Goal: Task Accomplishment & Management: Use online tool/utility

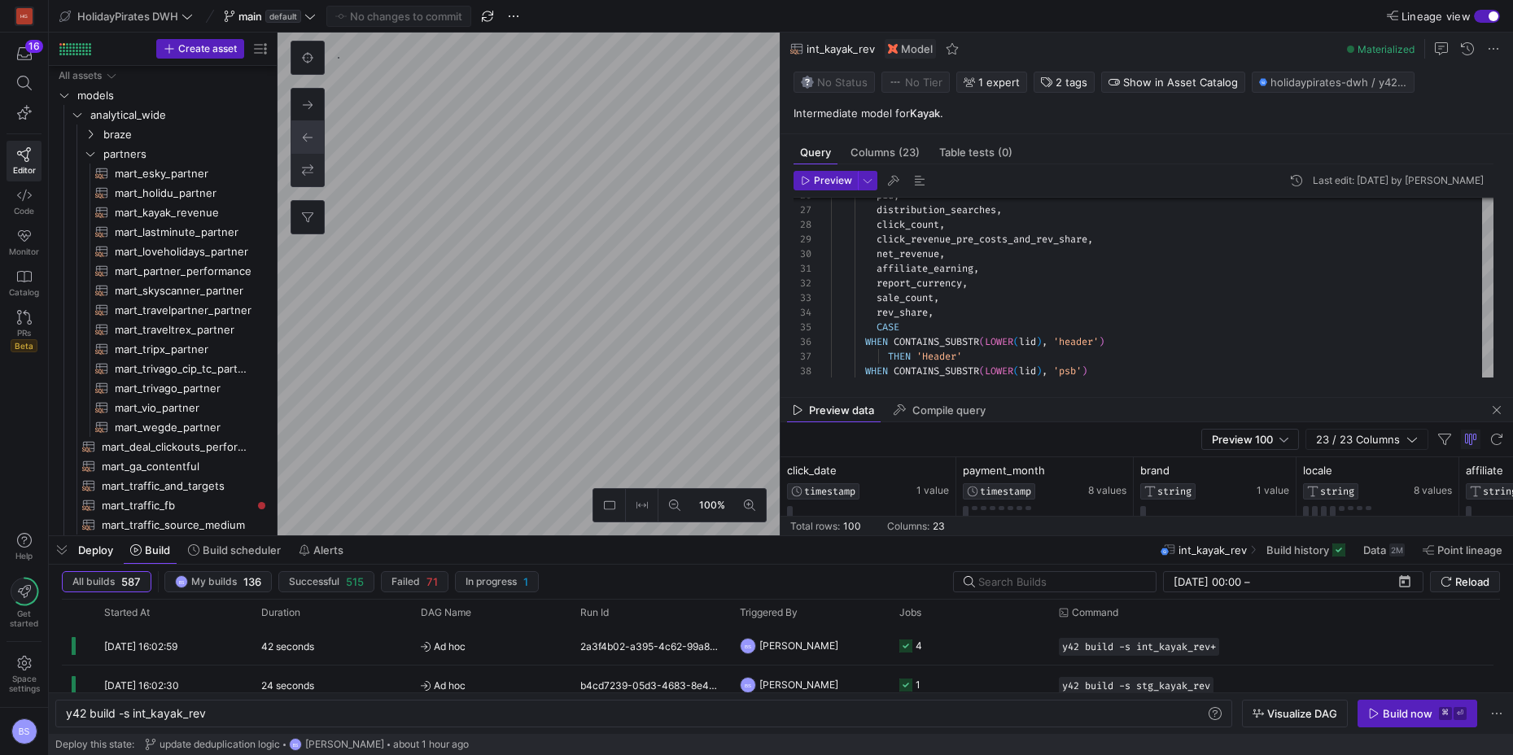
scroll to position [73, 53]
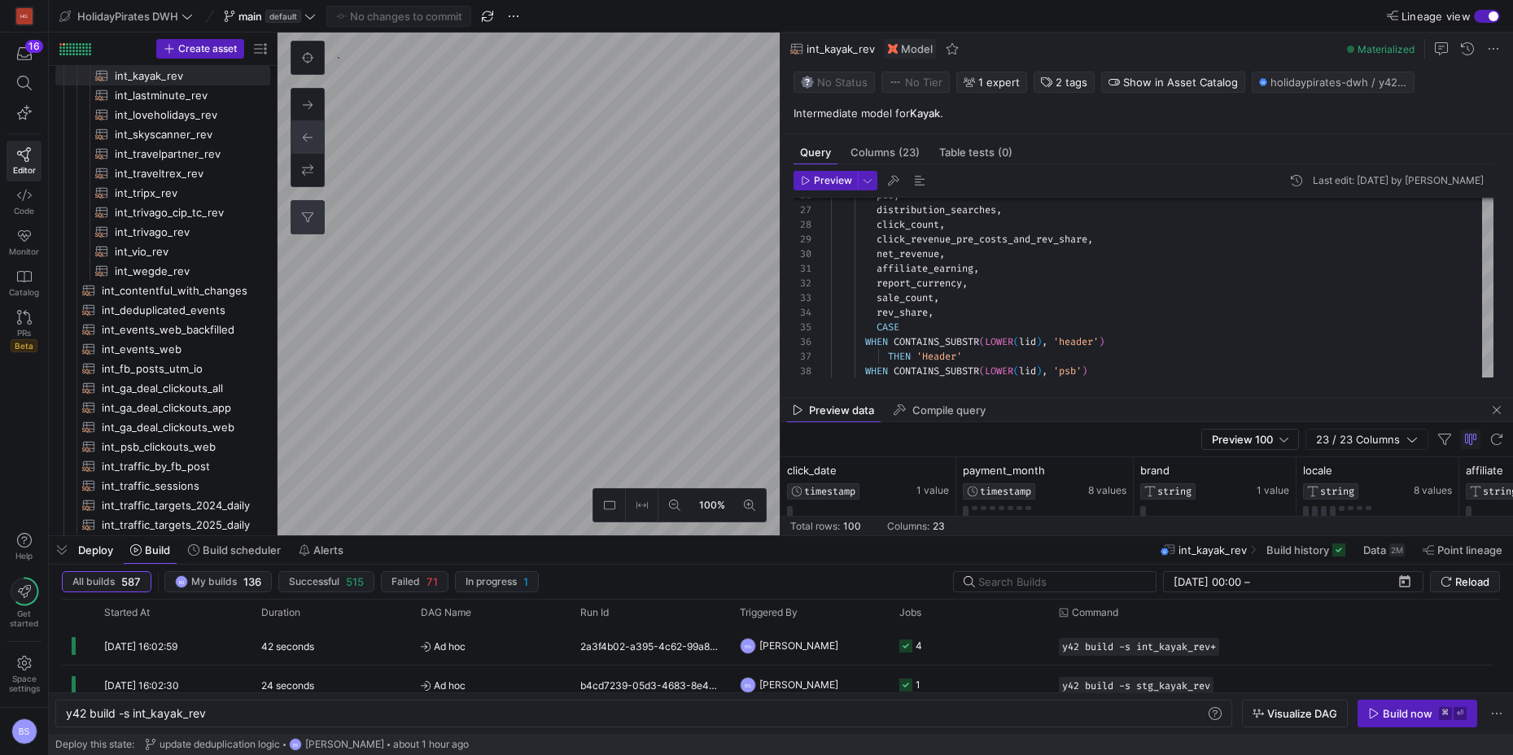
click at [317, 214] on button "0" at bounding box center [307, 217] width 33 height 33
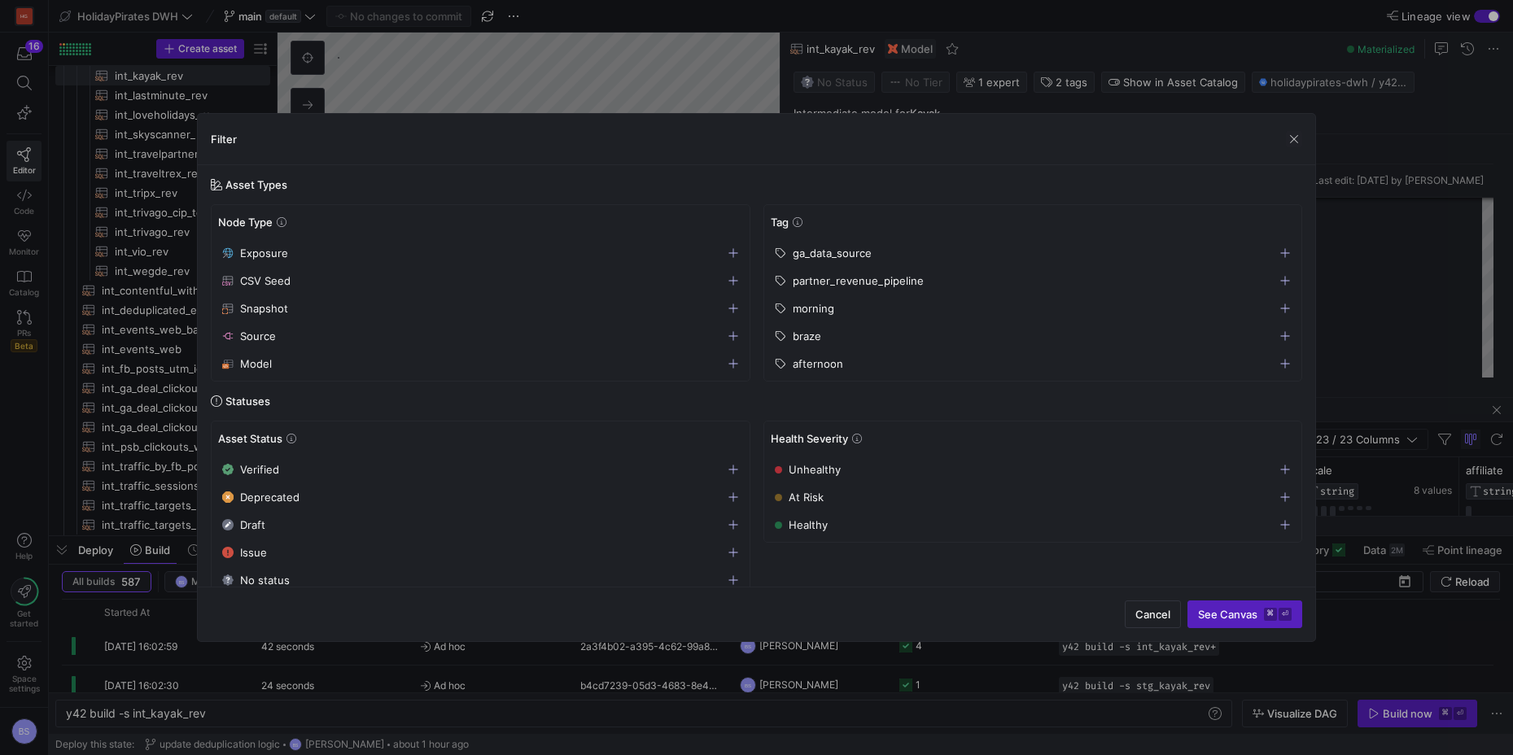
click at [1291, 336] on span "button" at bounding box center [1033, 336] width 536 height 26
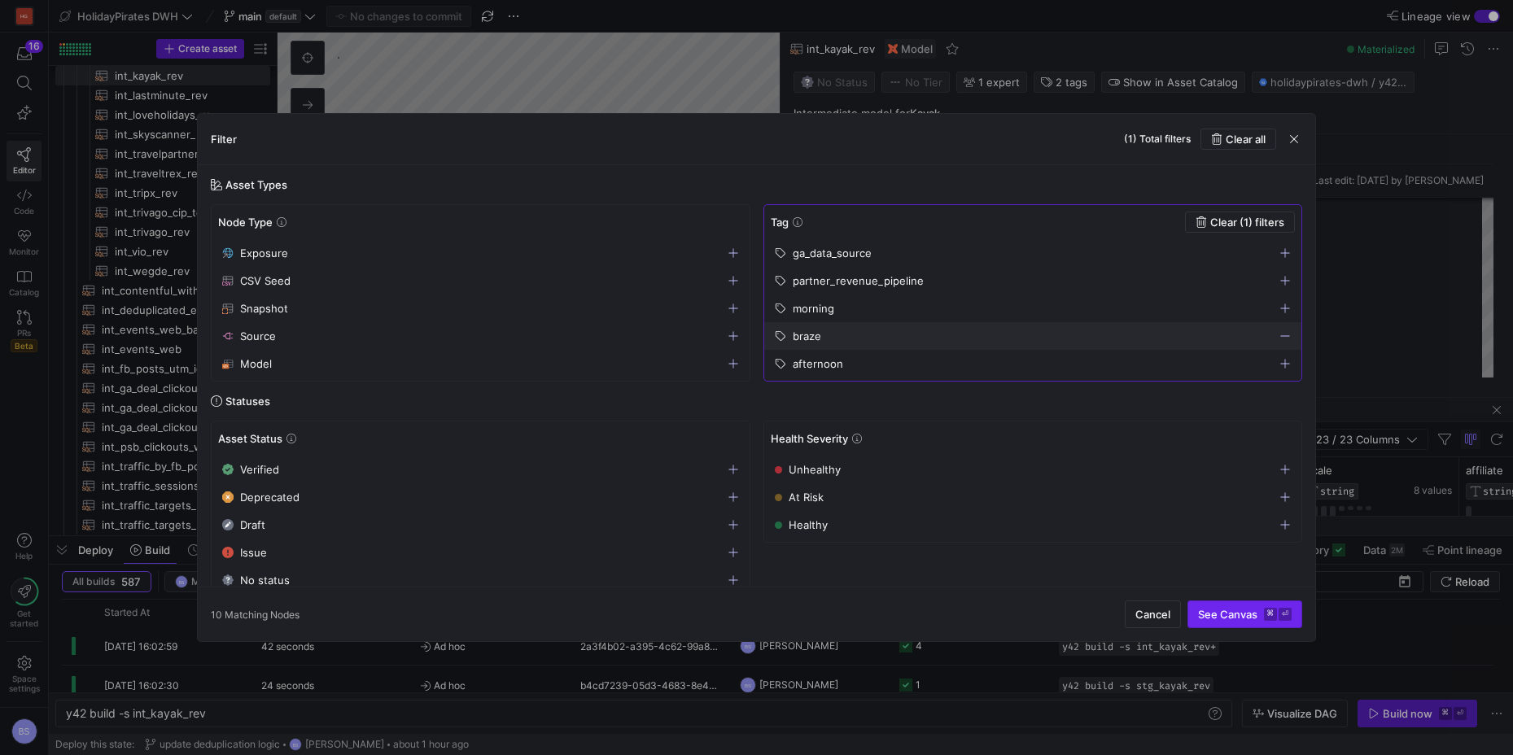
drag, startPoint x: 1261, startPoint y: 620, endPoint x: 1270, endPoint y: 623, distance: 10.3
click at [1268, 623] on button "See Canvas ⌘ ⏎" at bounding box center [1244, 615] width 115 height 28
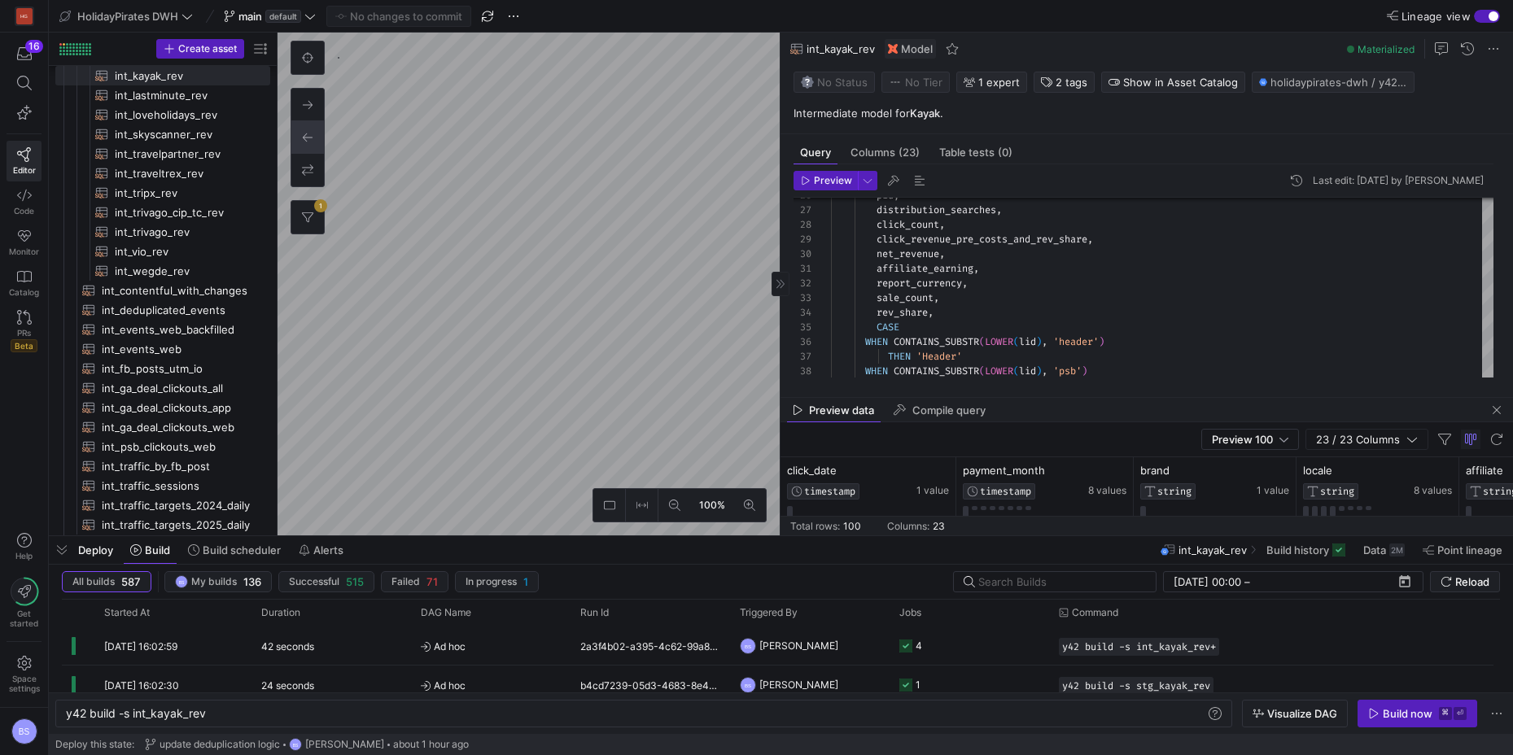
type textarea "{{ config(materialized='table') }} SELECT * FROM {{ ref('int_active_braze_campa…"
type textarea "y42 build -s mart_active_braze_campaigns_performance"
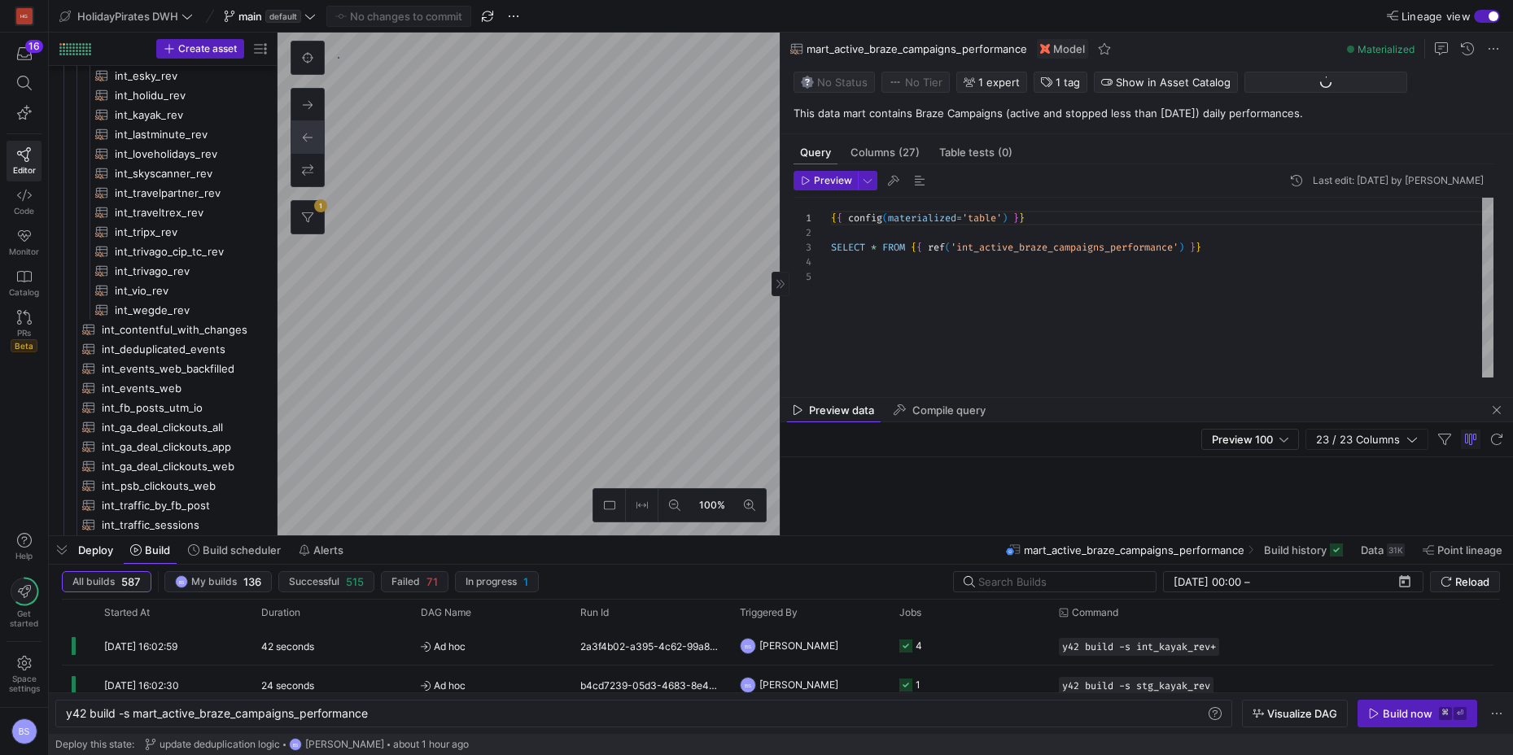
scroll to position [78, 0]
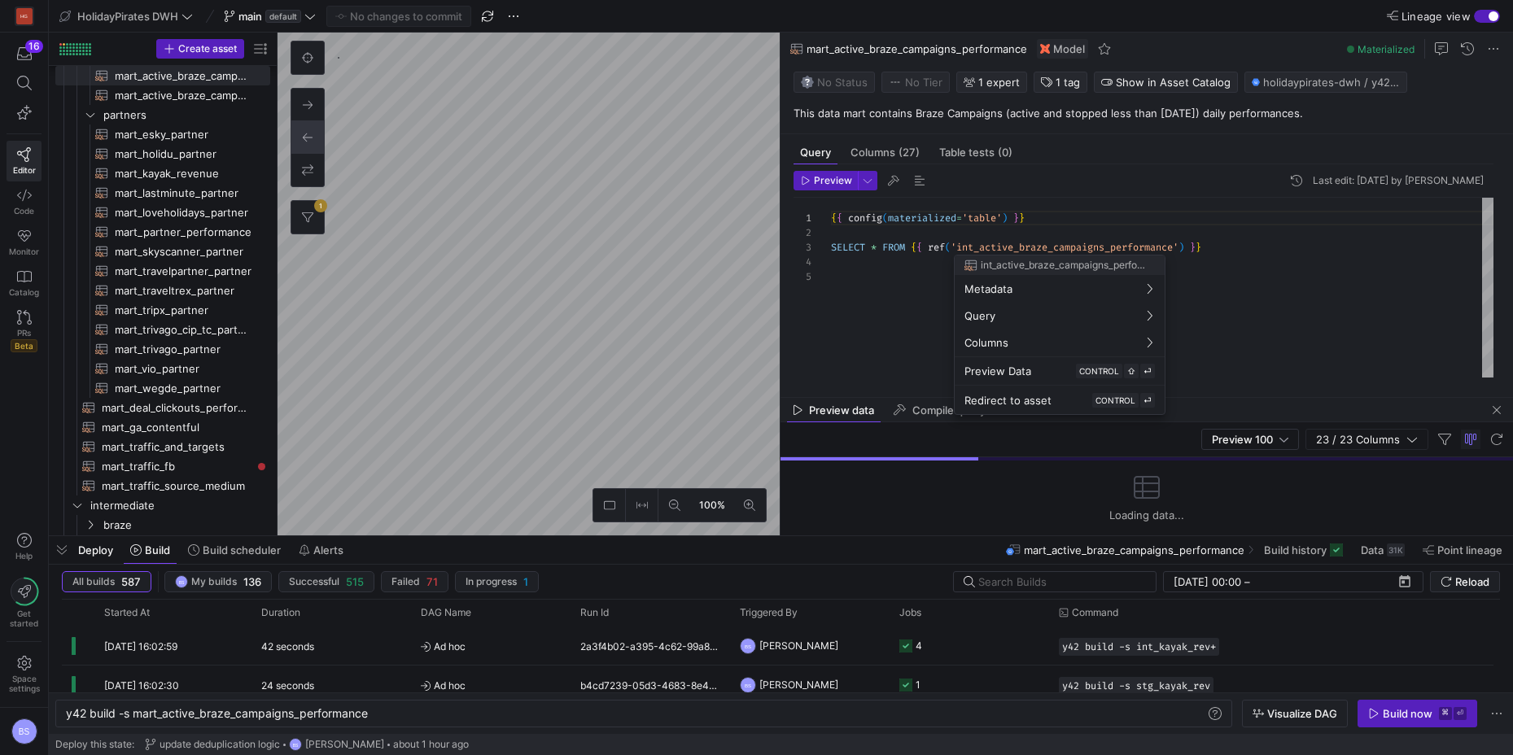
click at [548, 390] on div at bounding box center [756, 377] width 1513 height 755
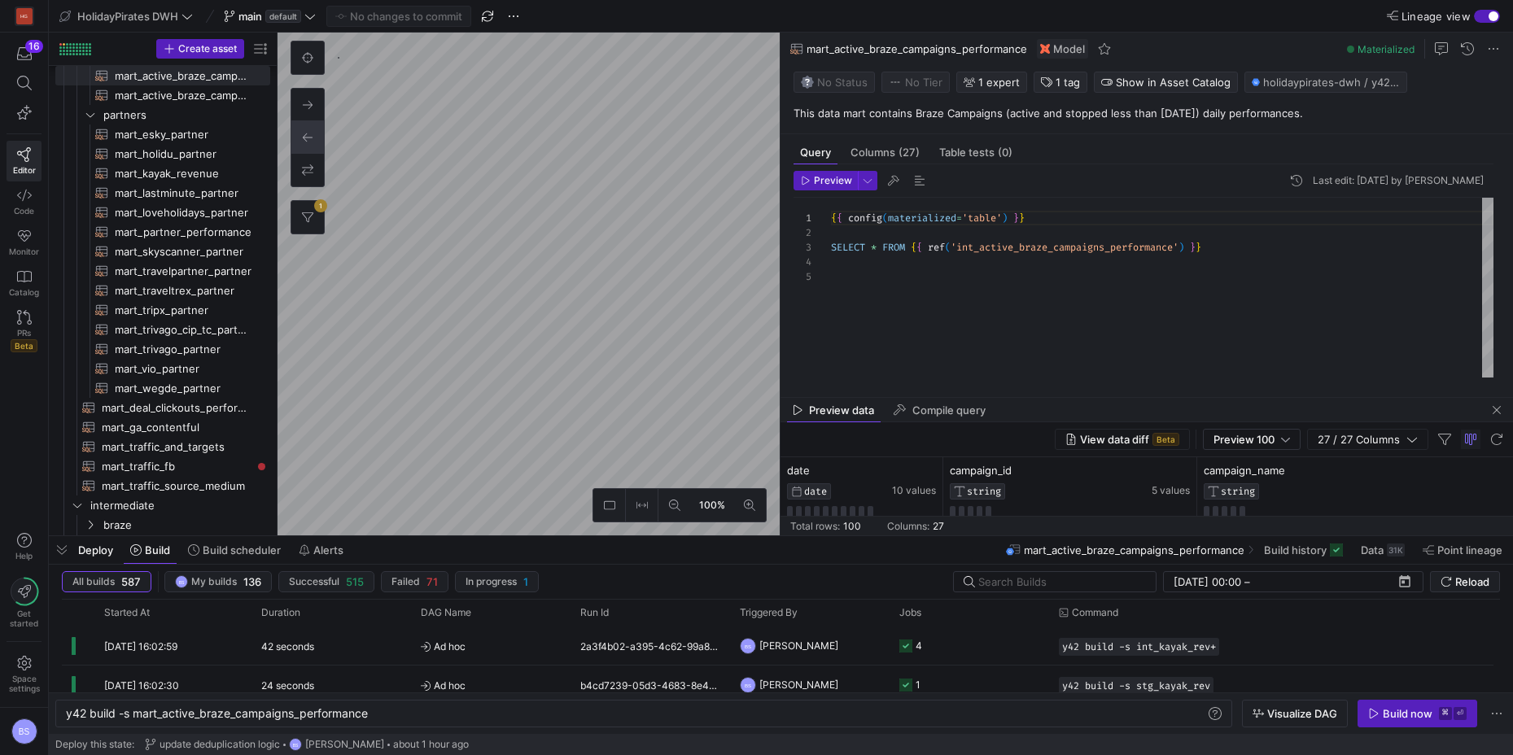
type textarea "{{ config(materialized='table') }} WITH cte_union AS ( SELECT * FROM {{ ref('in…"
type textarea "y42 build -s mart_active_braze_campaigns_report"
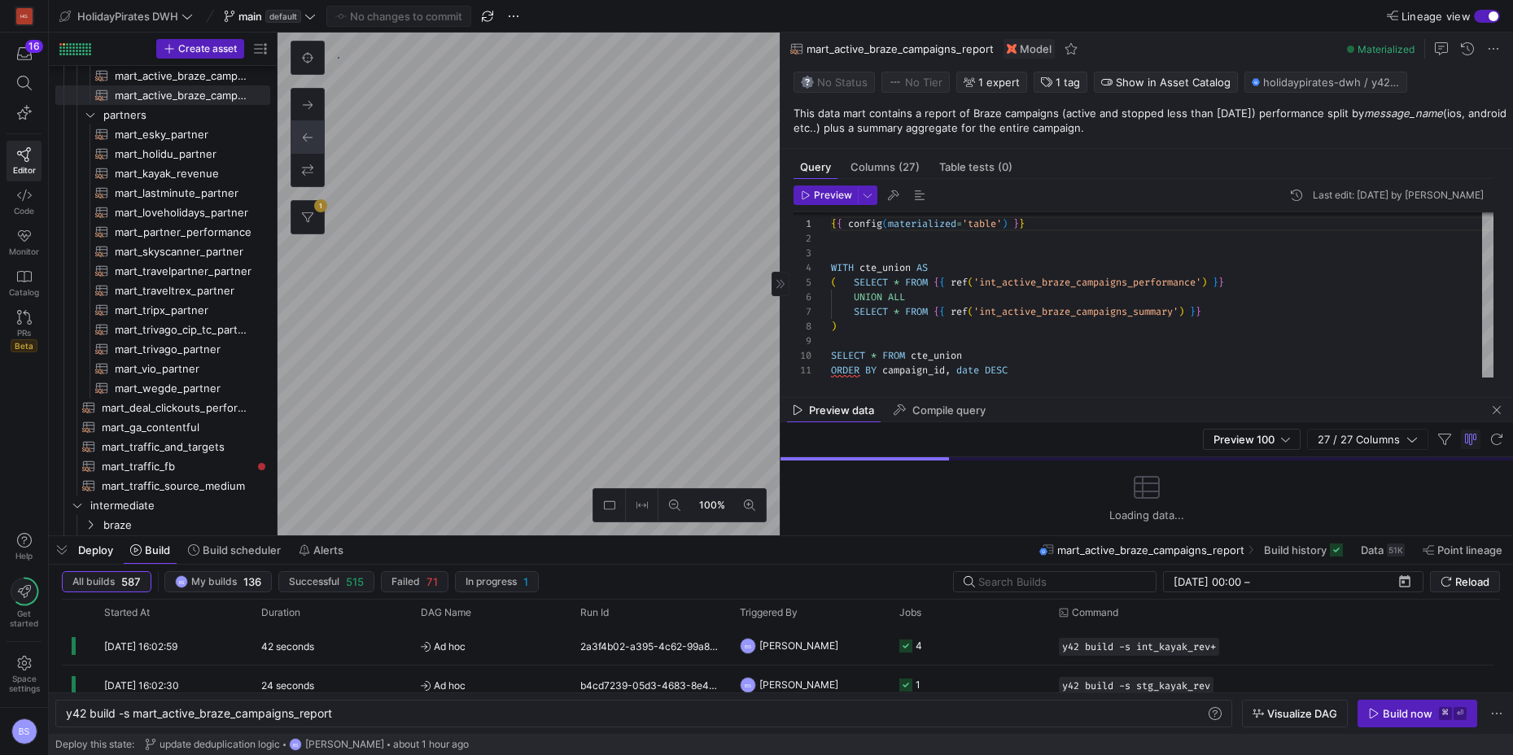
type textarea "{{ config(materialized='table') }} SELECT * FROM {{ ref('int_active_braze_campa…"
type textarea "y42 build -s mart_active_braze_campaigns_performance"
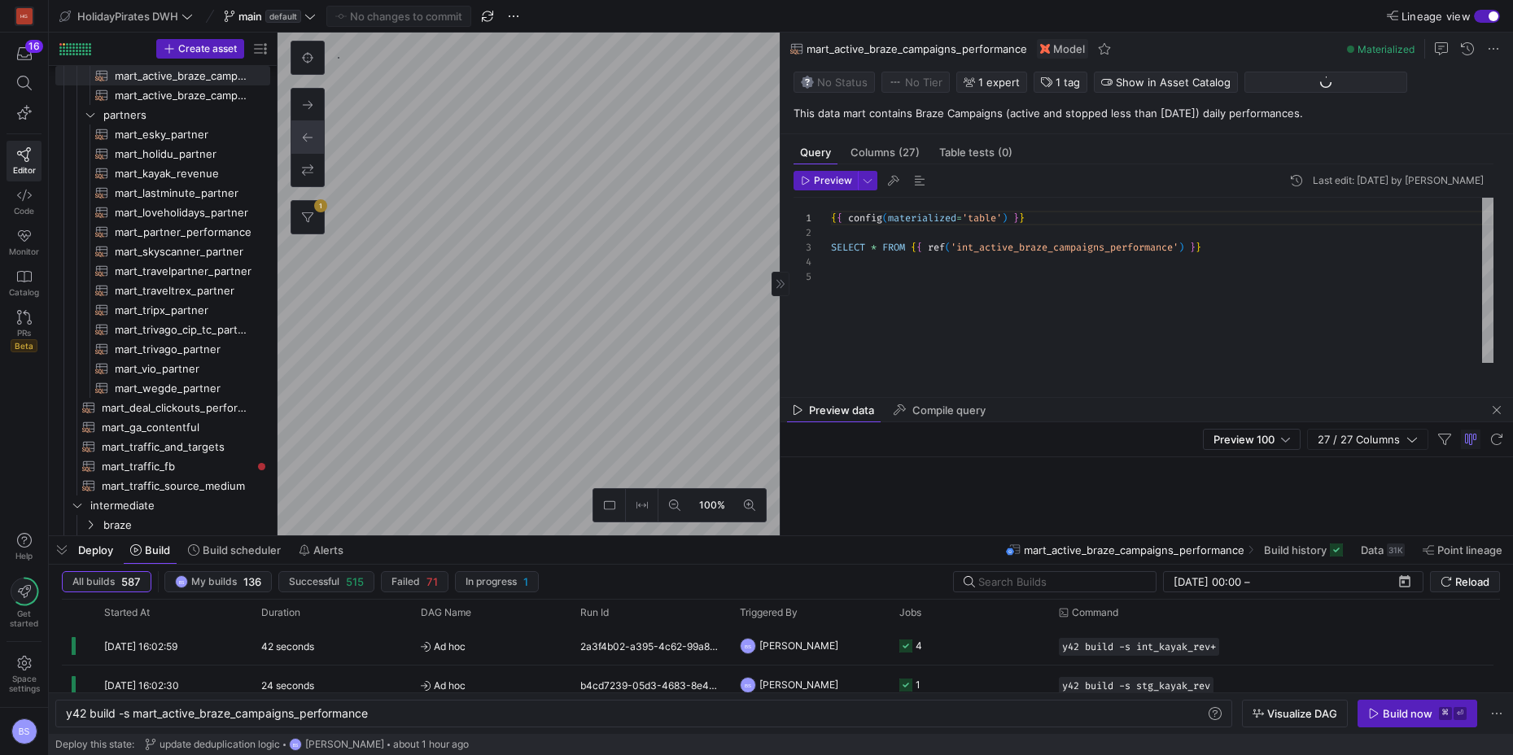
scroll to position [59, 0]
click at [919, 49] on span "mart_active_braze_campaigns_performance" at bounding box center [917, 48] width 221 height 13
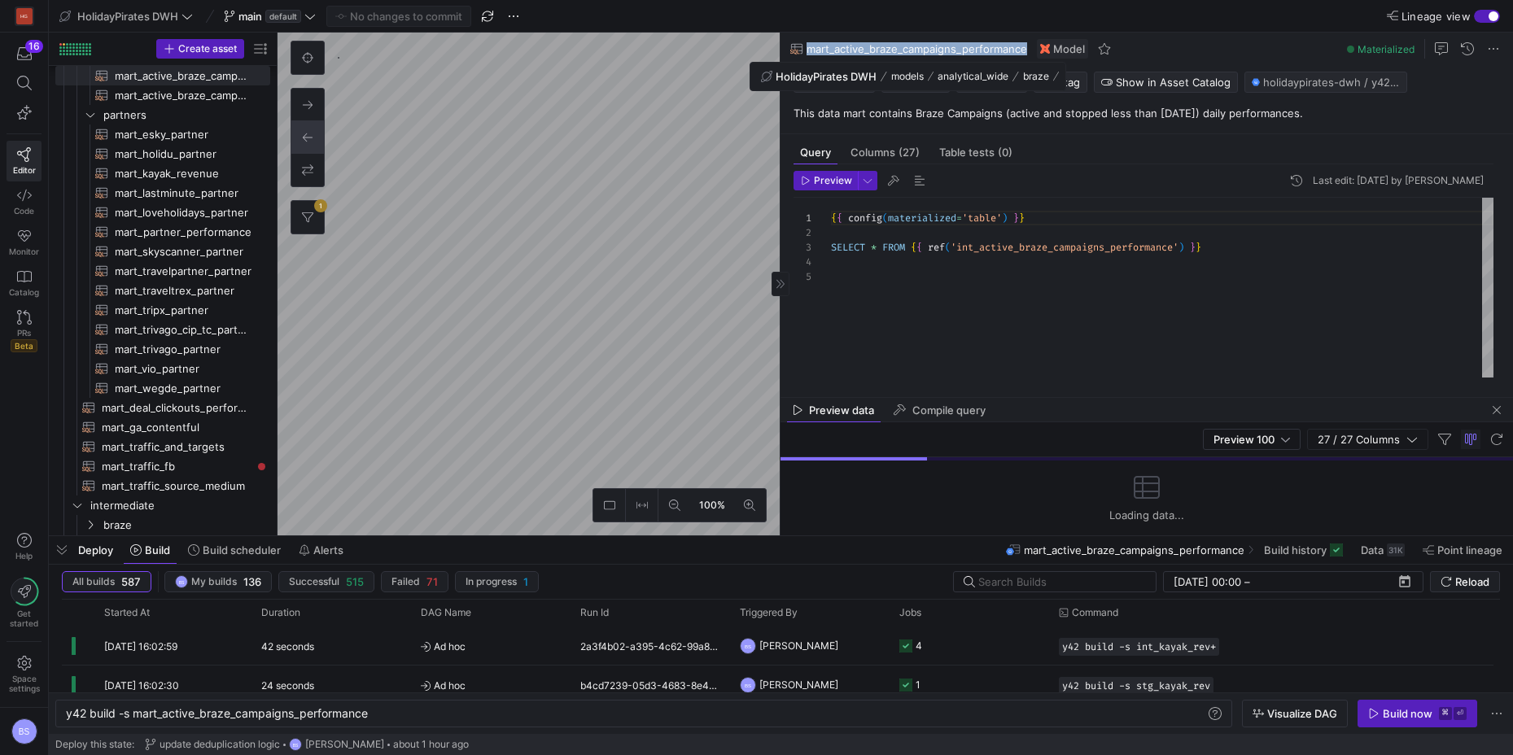
copy span "mart_active_braze_campaigns_performance"
